Goal: Task Accomplishment & Management: Complete application form

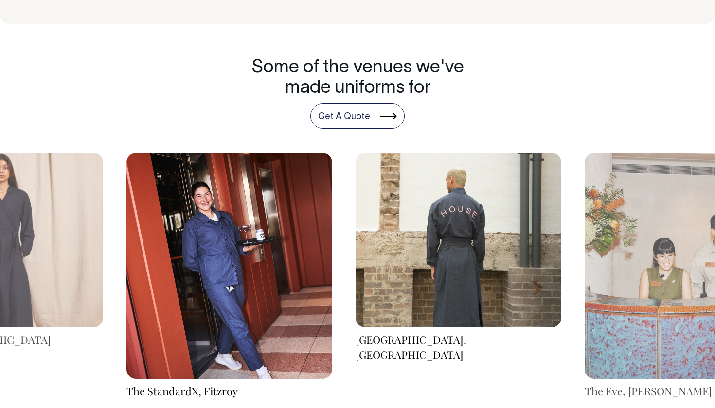
scroll to position [1323, 0]
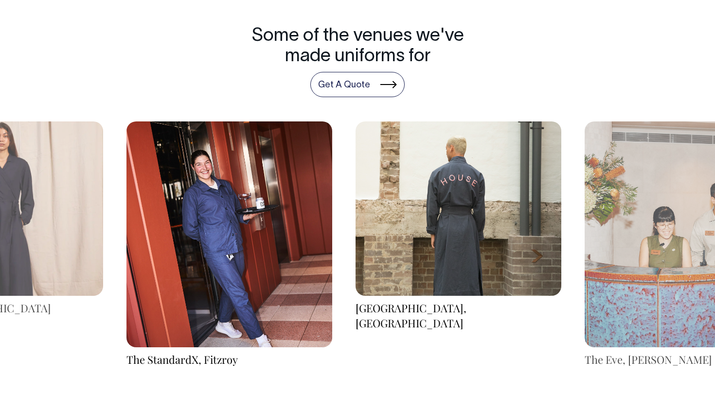
click at [487, 169] on img at bounding box center [458, 209] width 206 height 175
click at [467, 205] on img at bounding box center [458, 208] width 206 height 175
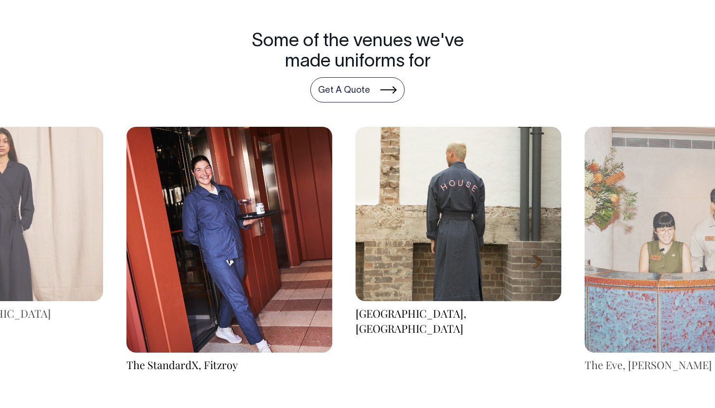
scroll to position [1350, 0]
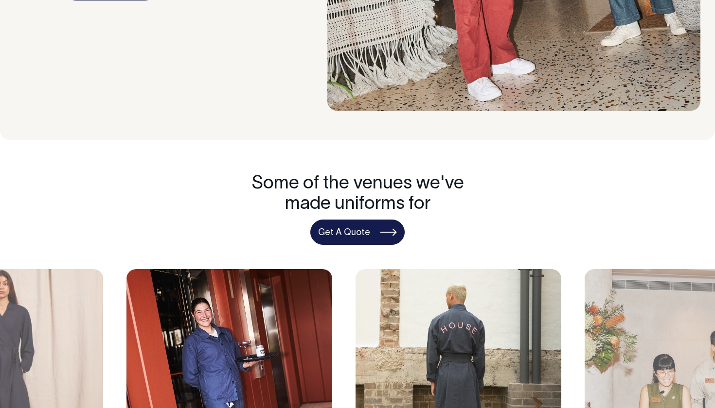
click at [381, 221] on link "Get A Quote" at bounding box center [357, 232] width 94 height 25
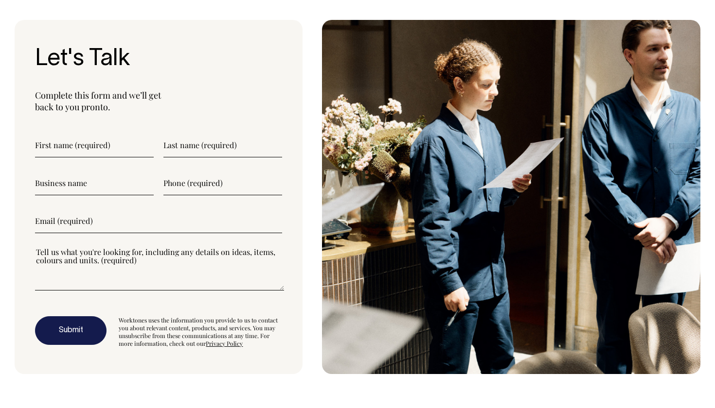
scroll to position [2408, 0]
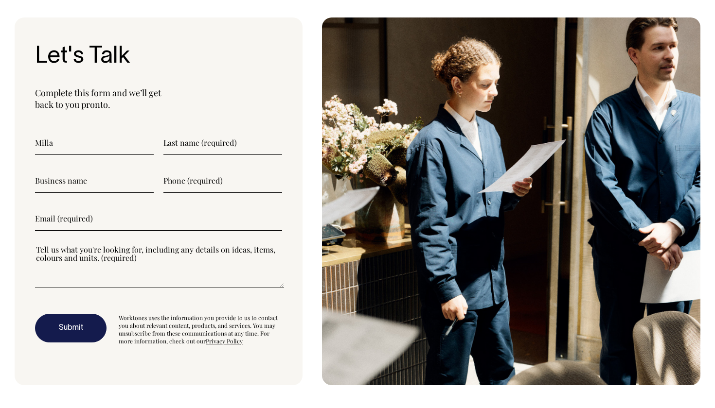
type input"] "Milla"
type input"] "P"
type input"] "[PERSON_NAME]"
type input"] "Bombom Treats"
type input"] "0435604300"
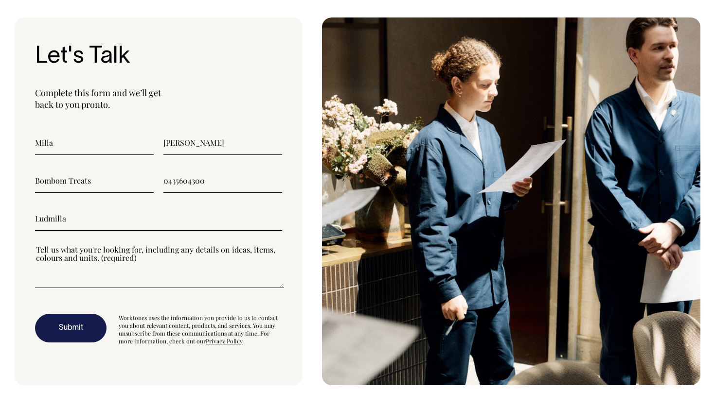
type input"] "Ludmilla"
click at [47, 131] on input"] "Milla" at bounding box center [94, 143] width 119 height 24
type input"] "Ludmilla"
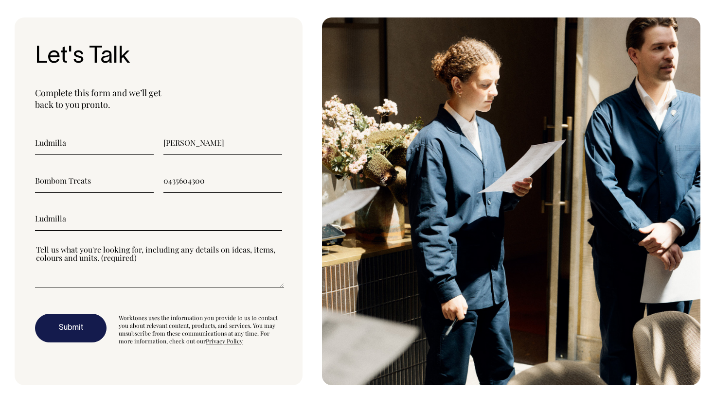
click at [101, 208] on input"] "Ludmilla" at bounding box center [158, 219] width 247 height 24
type input"] "[EMAIL_ADDRESS][DOMAIN_NAME]"
click at [115, 265] on textarea"] at bounding box center [159, 267] width 249 height 44
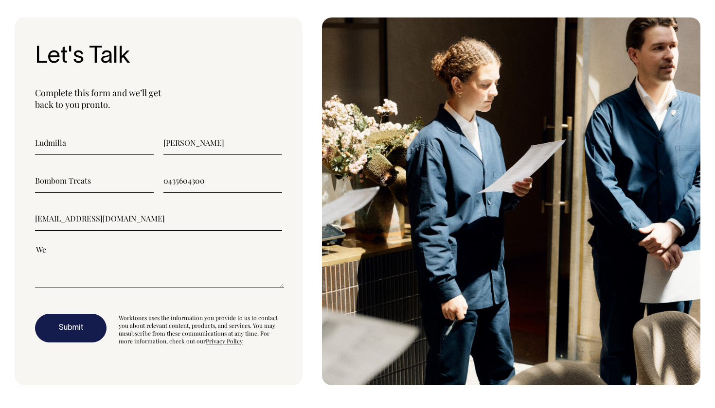
type textarea"] "W"
drag, startPoint x: 204, startPoint y: 239, endPoint x: 182, endPoint y: 240, distance: 22.4
click at [182, 245] on textarea"] "We are looking for a fun and good quality design for our business." at bounding box center [159, 267] width 249 height 44
click at [252, 245] on textarea"] "We are looking for a fun and good quality uniform for our business." at bounding box center [159, 267] width 249 height 44
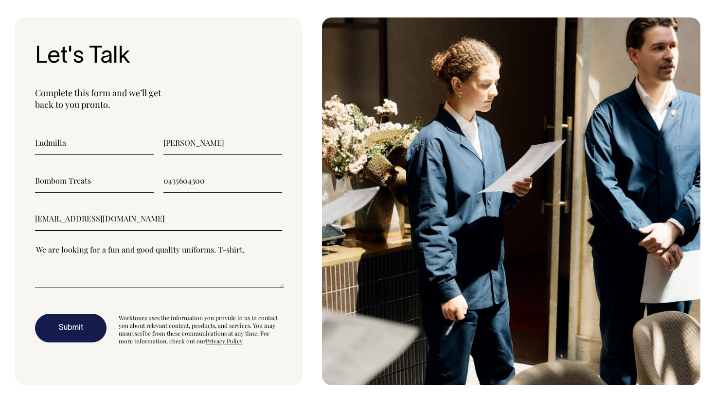
drag, startPoint x: 36, startPoint y: 239, endPoint x: 252, endPoint y: 236, distance: 216.3
click at [252, 245] on textarea"] "We are looking for a fun and good quality uniforms. T-shirt," at bounding box center [159, 267] width 249 height 44
drag, startPoint x: 207, startPoint y: 252, endPoint x: 7, endPoint y: 228, distance: 200.8
click at [7, 228] on div "Let's Talk Complete this form and we’ll get back to you pronto. [GEOGRAPHIC_DAT…" at bounding box center [357, 202] width 715 height 368
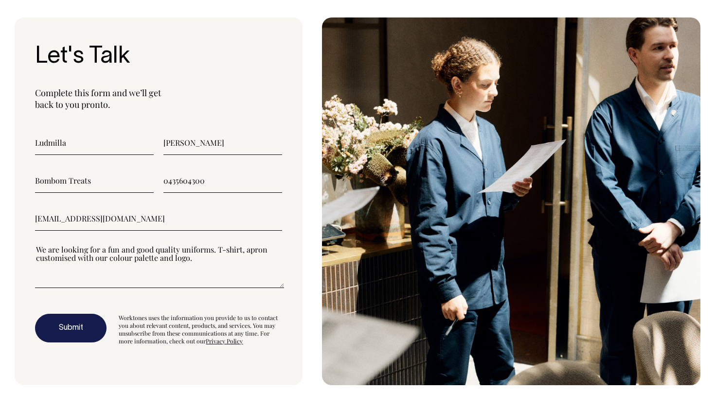
paste textarea"] "Hi [Supplier's Name], I hope you're well! We're currently looking to create som…"
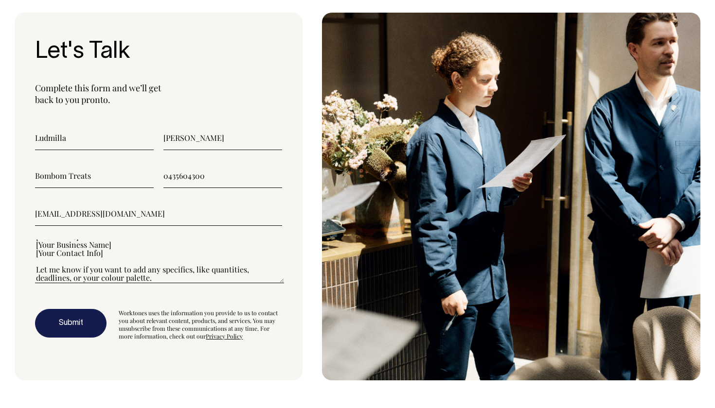
scroll to position [2413, 0]
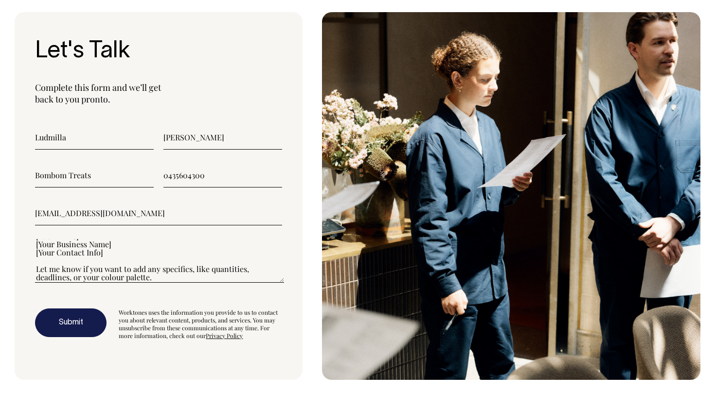
drag, startPoint x: 107, startPoint y: 230, endPoint x: 20, endPoint y: 233, distance: 86.6
click at [20, 233] on div "Let's Talk Complete this form and we’ll get back to you pronto. [GEOGRAPHIC_DAT…" at bounding box center [159, 196] width 288 height 368
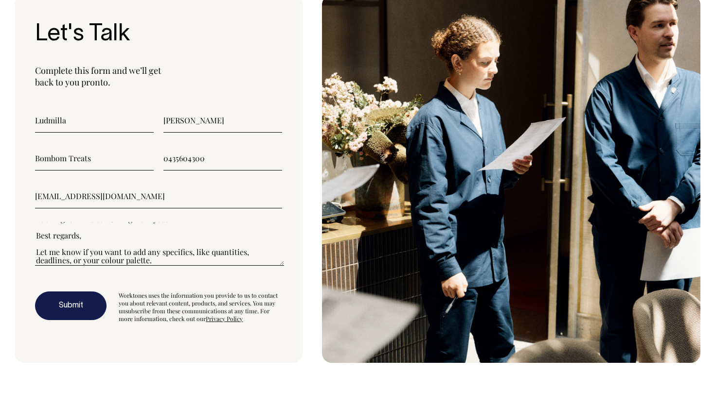
scroll to position [2433, 0]
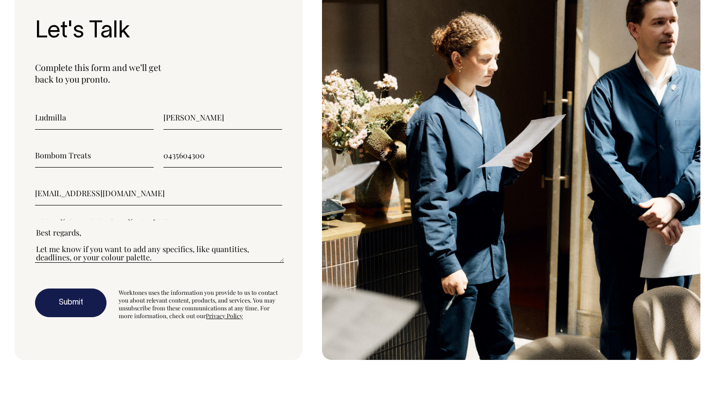
click at [159, 236] on textarea"] "Hi [Supplier's Name], I hope you're well! We're currently looking to create som…" at bounding box center [159, 241] width 249 height 44
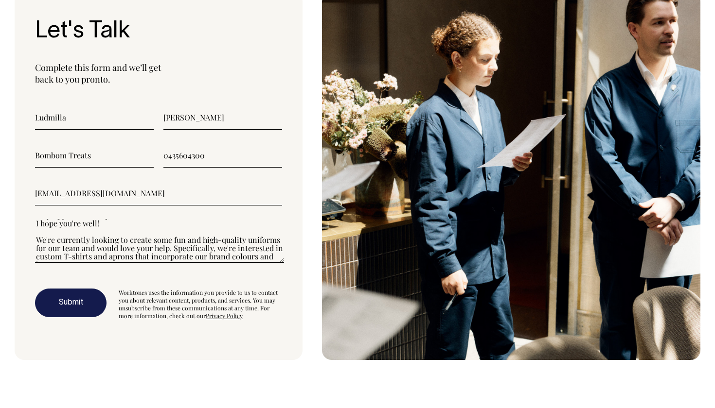
scroll to position [0, 0]
drag, startPoint x: 108, startPoint y: 213, endPoint x: 44, endPoint y: 214, distance: 64.2
click at [44, 219] on textarea"] "Hi [Supplier's Name], I hope you're well! We're currently looking to create som…" at bounding box center [159, 241] width 249 height 44
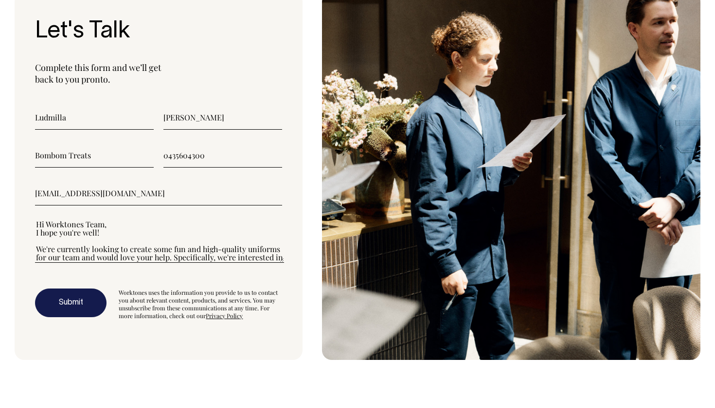
drag, startPoint x: 103, startPoint y: 222, endPoint x: 33, endPoint y: 220, distance: 70.5
click at [33, 220] on div "Let's Talk Complete this form and we’ll get back to you pronto. [GEOGRAPHIC_DAT…" at bounding box center [159, 176] width 288 height 368
drag, startPoint x: 171, startPoint y: 247, endPoint x: 18, endPoint y: 149, distance: 180.8
click at [18, 149] on div "Let's Talk Complete this form and we’ll get back to you pronto. [GEOGRAPHIC_DAT…" at bounding box center [159, 176] width 288 height 368
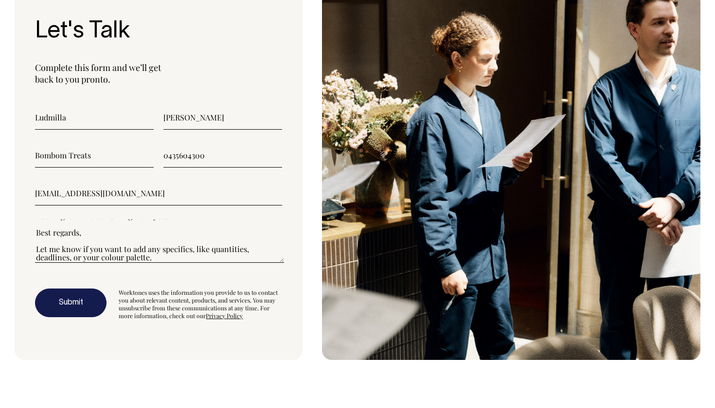
click at [190, 243] on textarea"] "Hi Worktones Team, I hope you're well! We're currently looking to create some f…" at bounding box center [159, 241] width 249 height 44
drag, startPoint x: 188, startPoint y: 244, endPoint x: 148, endPoint y: 228, distance: 43.2
click at [148, 228] on textarea"] "Hi Worktones Team, I hope you're well! We're currently looking to create some f…" at bounding box center [159, 241] width 249 height 44
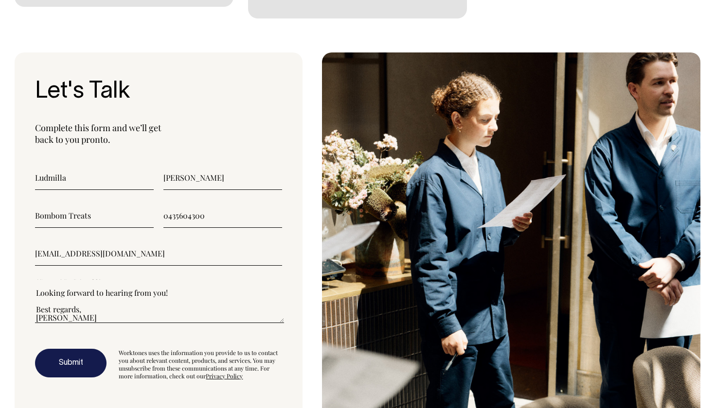
scroll to position [2367, 0]
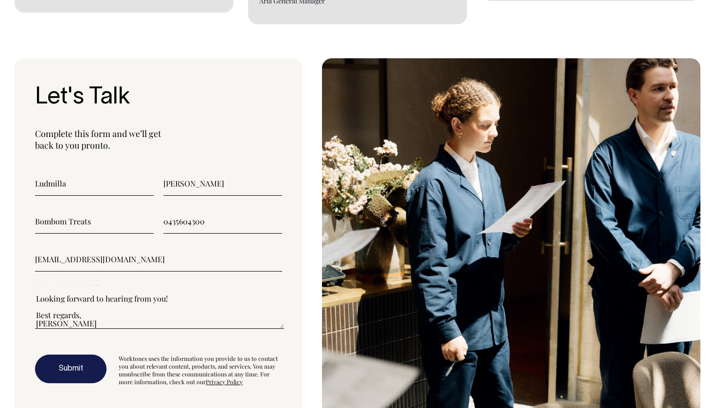
click at [145, 305] on textarea"] "Hi Worktones Team, I hope you're well! We're currently looking to create some f…" at bounding box center [159, 307] width 249 height 44
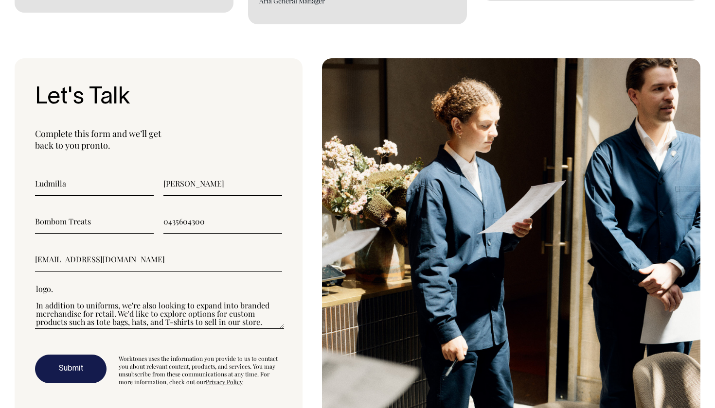
scroll to position [51, 0]
type textarea"] "Hi Worktones Team, I hope you're well! We're currently looking to create some f…"
click at [66, 355] on button "Submit" at bounding box center [70, 369] width 71 height 29
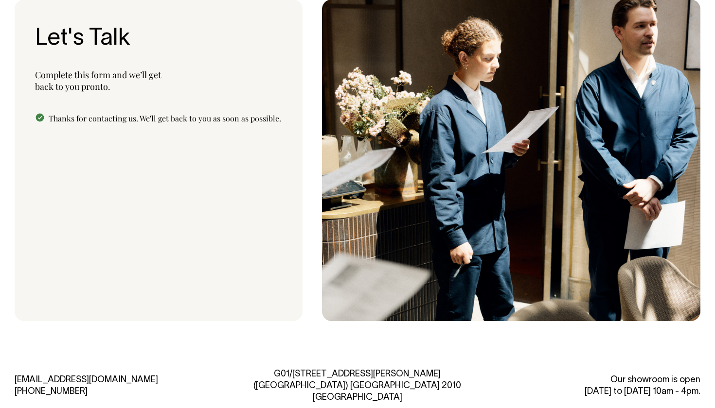
scroll to position [2423, 0]
